Goal: Task Accomplishment & Management: Use online tool/utility

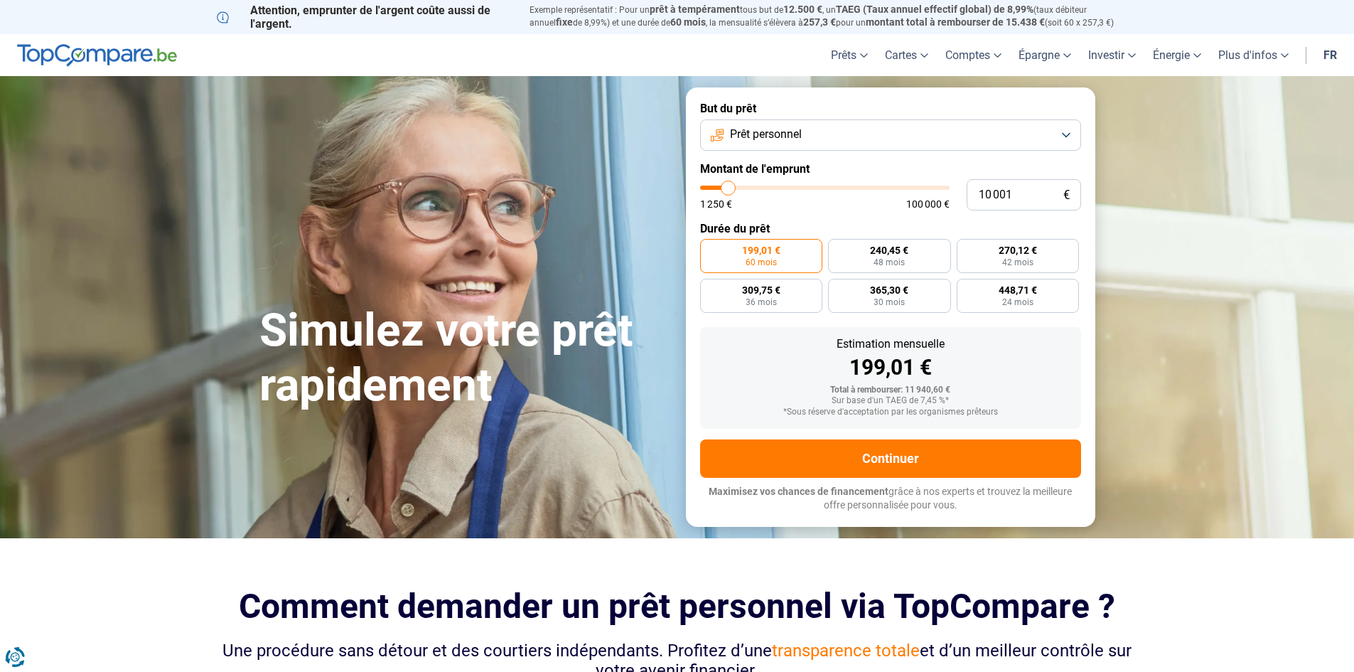
click at [885, 135] on button "Prêt personnel" at bounding box center [890, 134] width 381 height 31
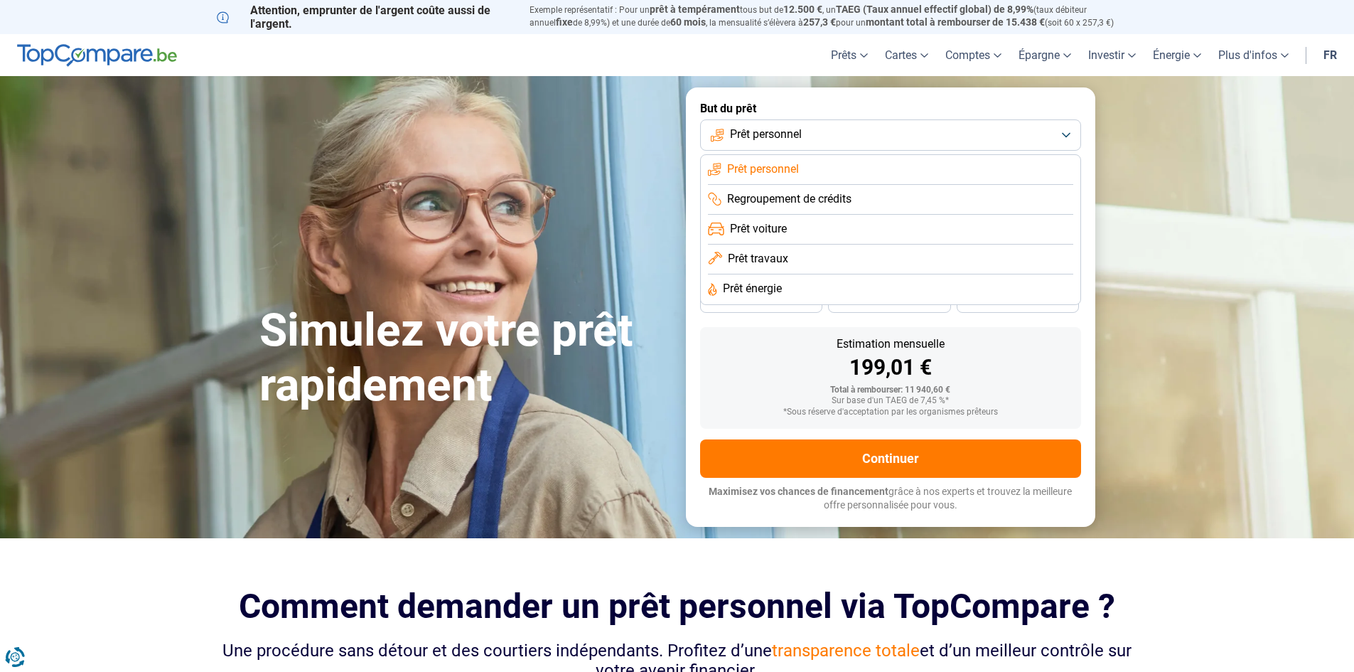
click at [786, 255] on span "Prêt travaux" at bounding box center [758, 259] width 60 height 16
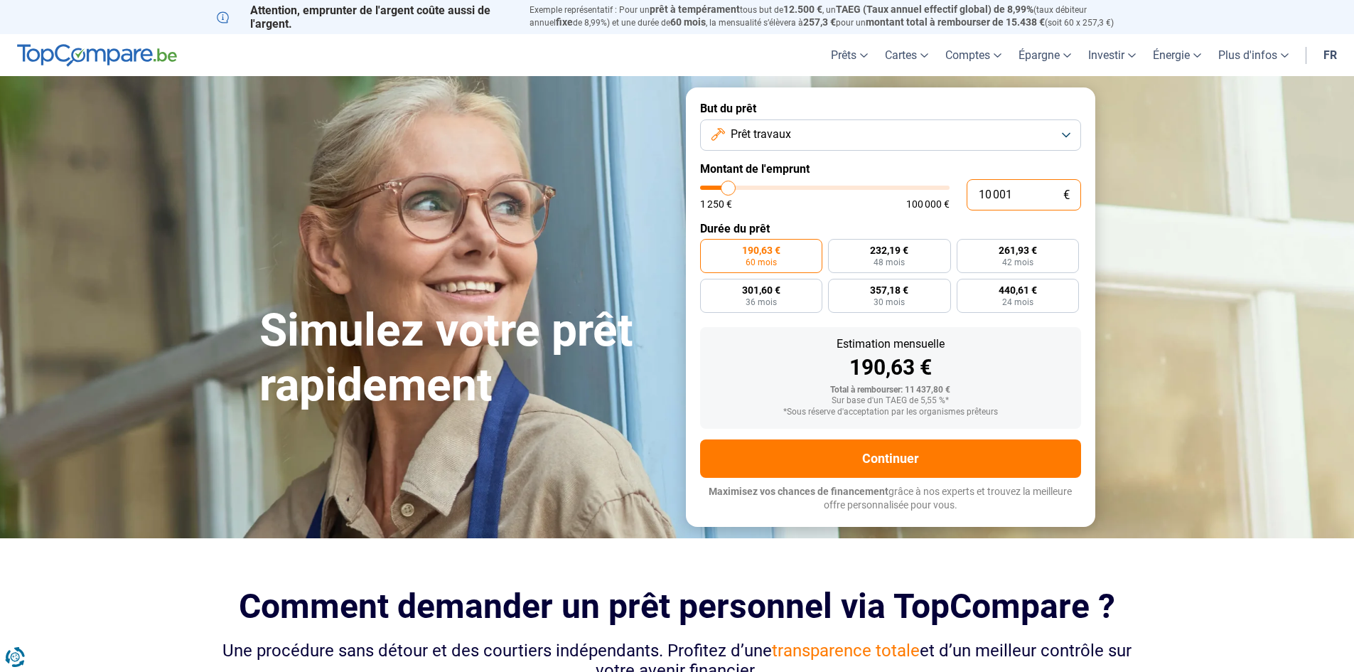
click at [993, 197] on input "10 001" at bounding box center [1024, 194] width 114 height 31
type input "100 001"
type input "100000"
type input "100 000"
type input "100000"
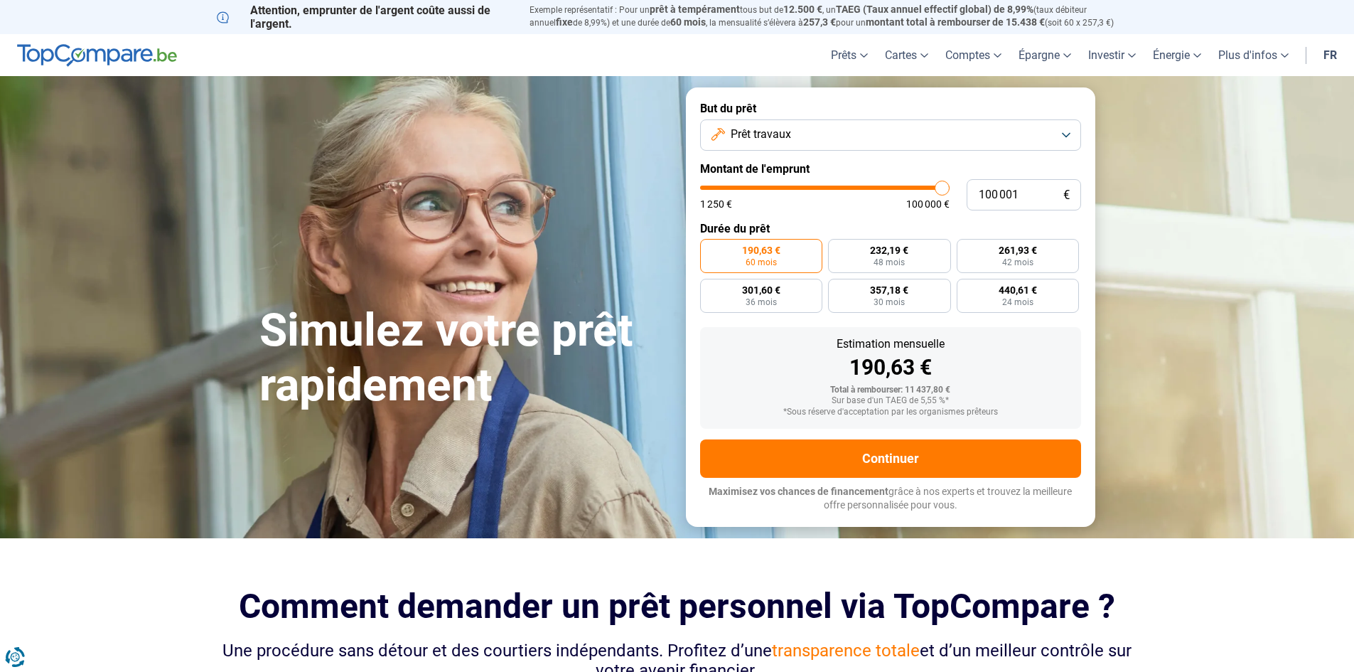
radio input "false"
click at [1145, 272] on section "Simulez votre prêt rapidement Simulez votre prêt rapidement But du prêt Prêt tr…" at bounding box center [677, 306] width 1354 height 461
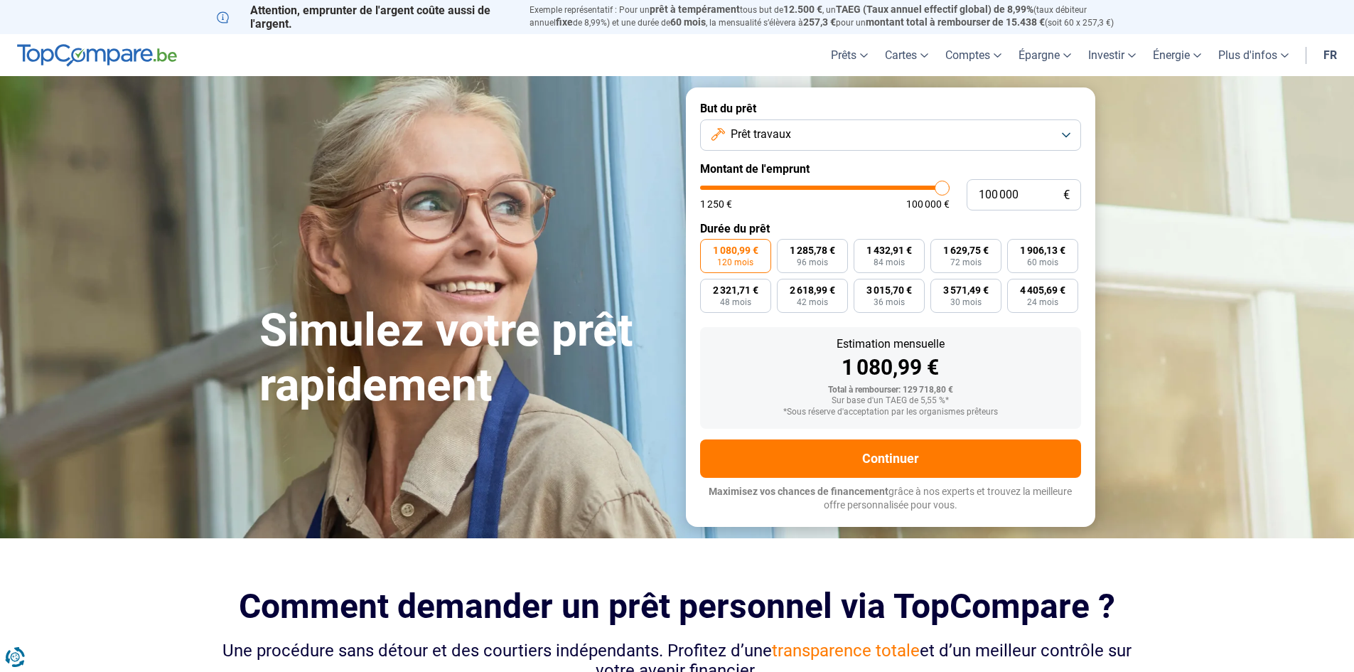
click at [746, 259] on span "120 mois" at bounding box center [735, 262] width 36 height 9
click at [709, 248] on input "1 080,99 € 120 mois" at bounding box center [704, 243] width 9 height 9
